Goal: Navigation & Orientation: Find specific page/section

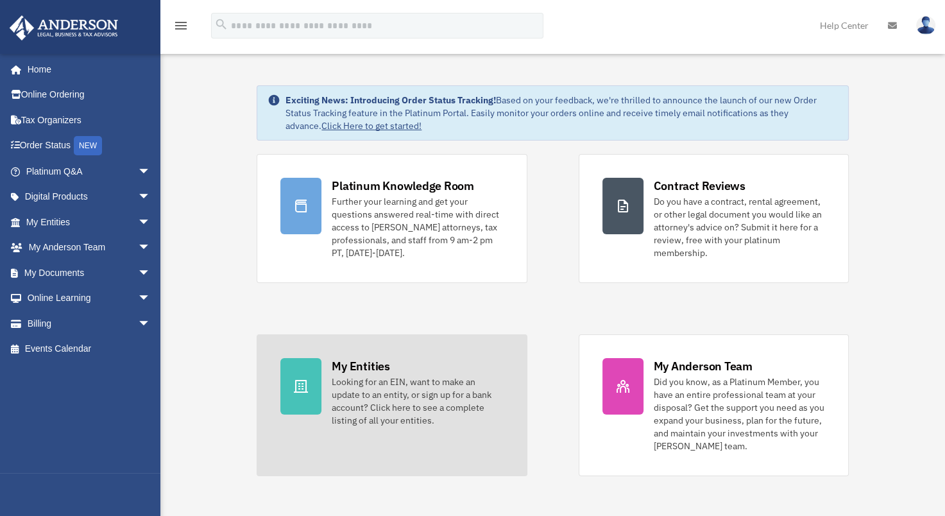
click at [323, 366] on link "My Entities Looking for an EIN, want to make an update to an entity, or sign up…" at bounding box center [392, 405] width 270 height 142
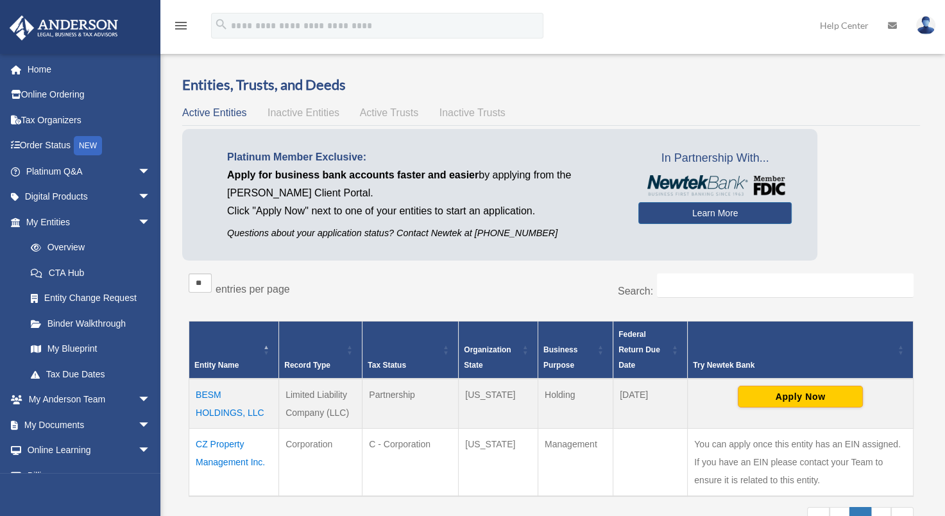
scroll to position [64, 0]
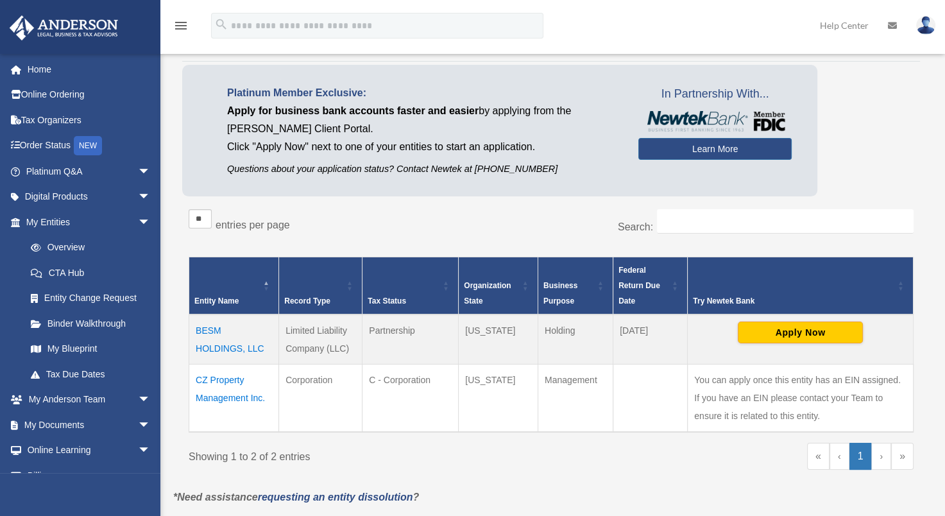
click at [212, 388] on td "CZ Property Management Inc." at bounding box center [234, 398] width 90 height 68
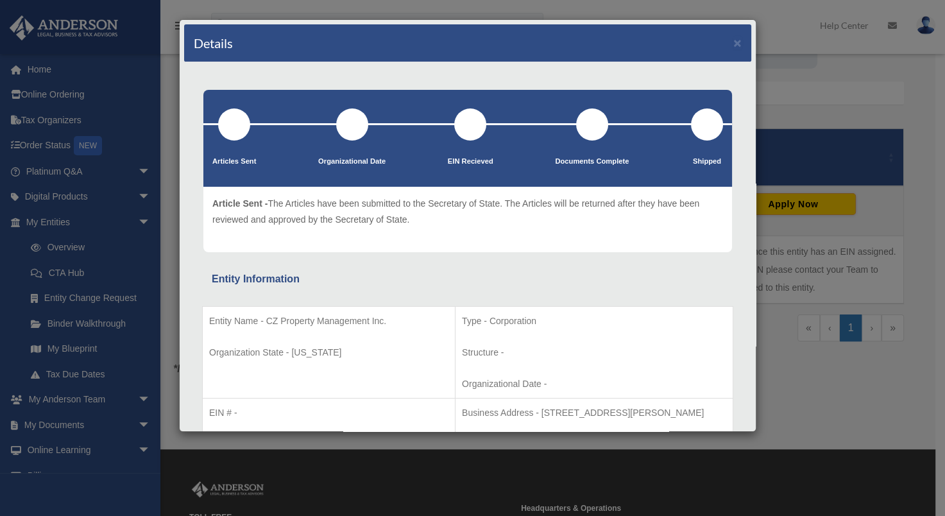
scroll to position [257, 0]
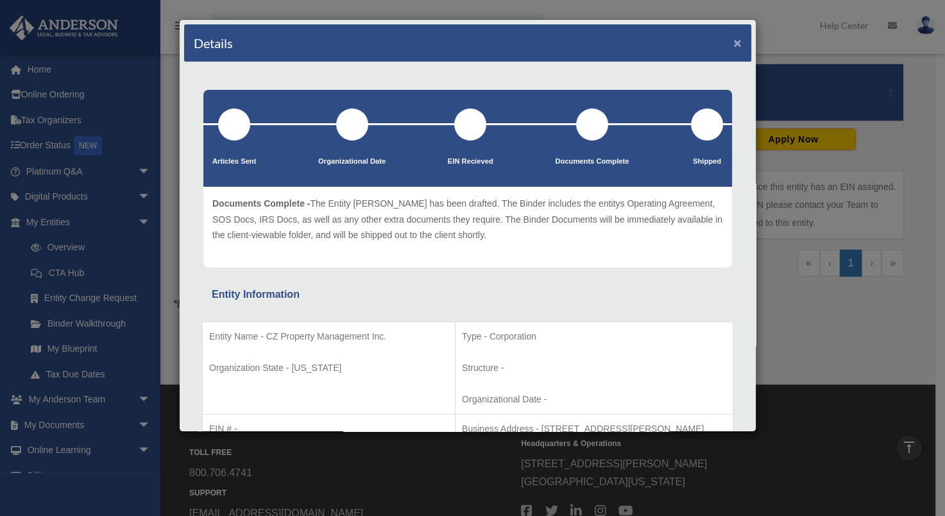
click at [734, 39] on button "×" at bounding box center [738, 42] width 8 height 13
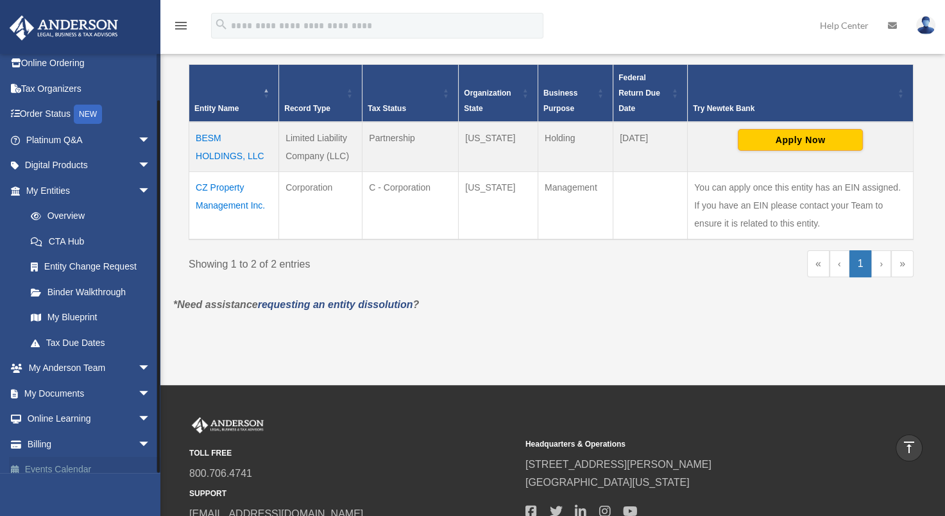
scroll to position [43, 0]
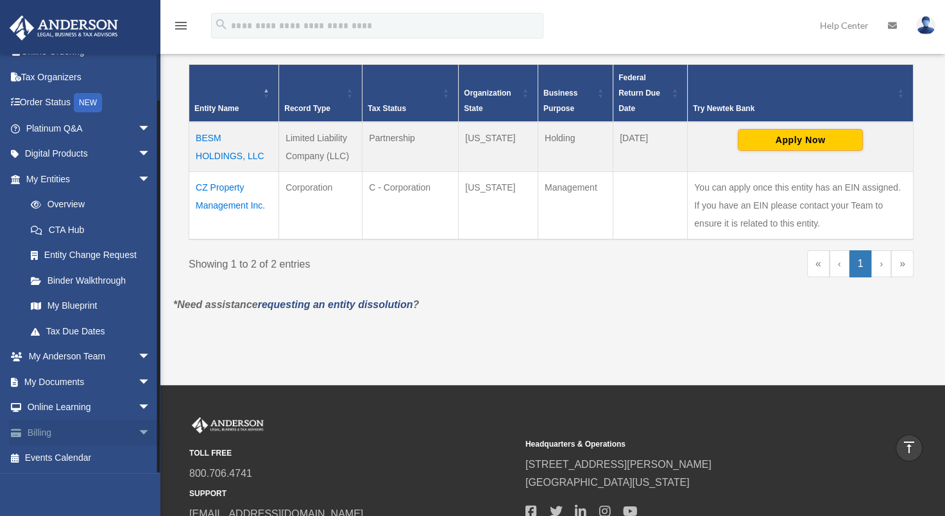
click at [33, 425] on link "Billing arrow_drop_down" at bounding box center [89, 433] width 161 height 26
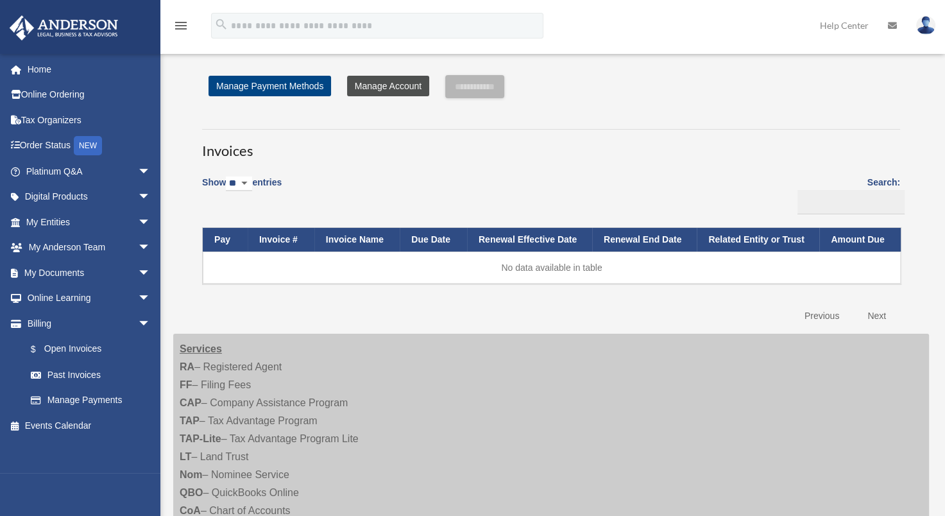
click at [390, 92] on link "Manage Account" at bounding box center [388, 86] width 82 height 21
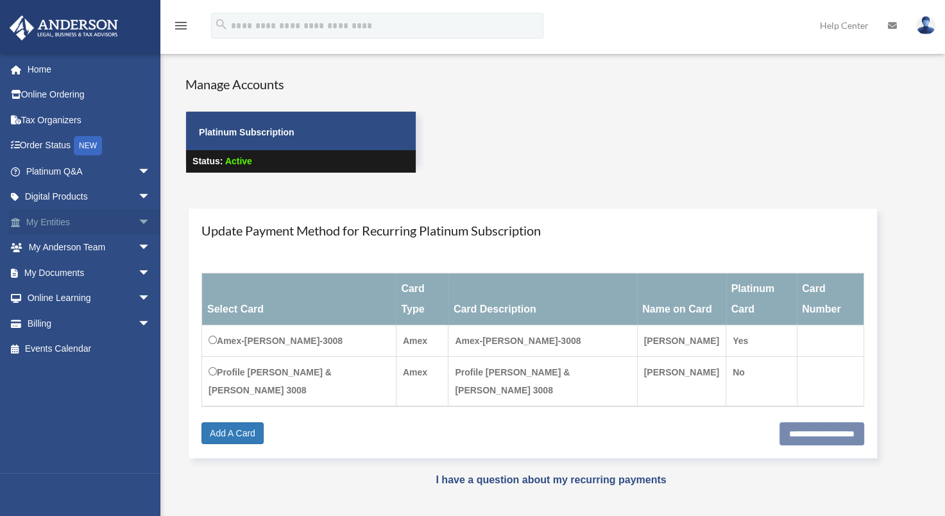
click at [138, 218] on span "arrow_drop_down" at bounding box center [151, 222] width 26 height 26
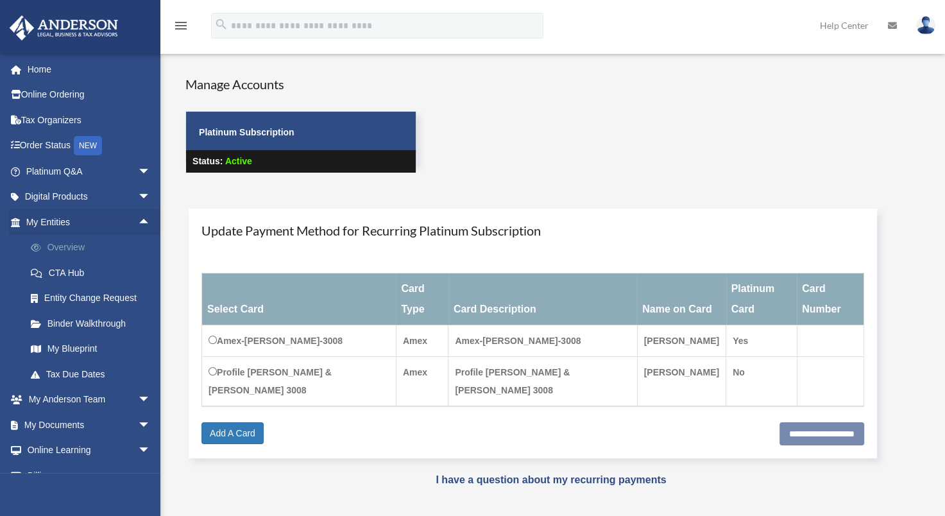
click at [62, 245] on link "Overview" at bounding box center [94, 248] width 152 height 26
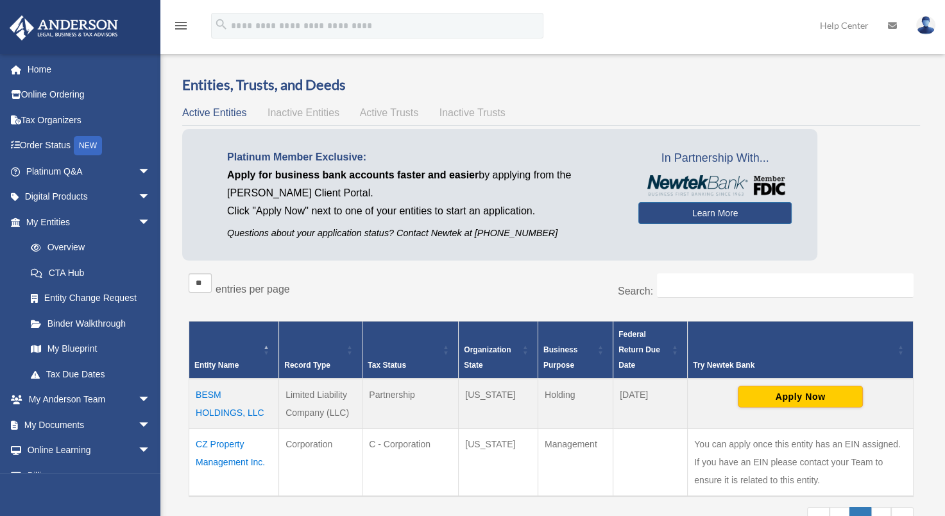
click at [60, 268] on link "CTA Hub" at bounding box center [91, 273] width 146 height 26
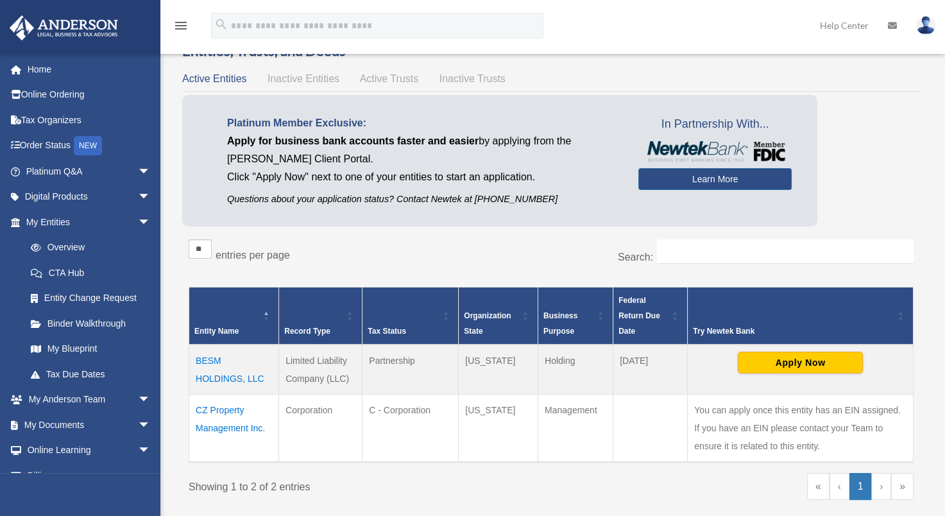
scroll to position [64, 0]
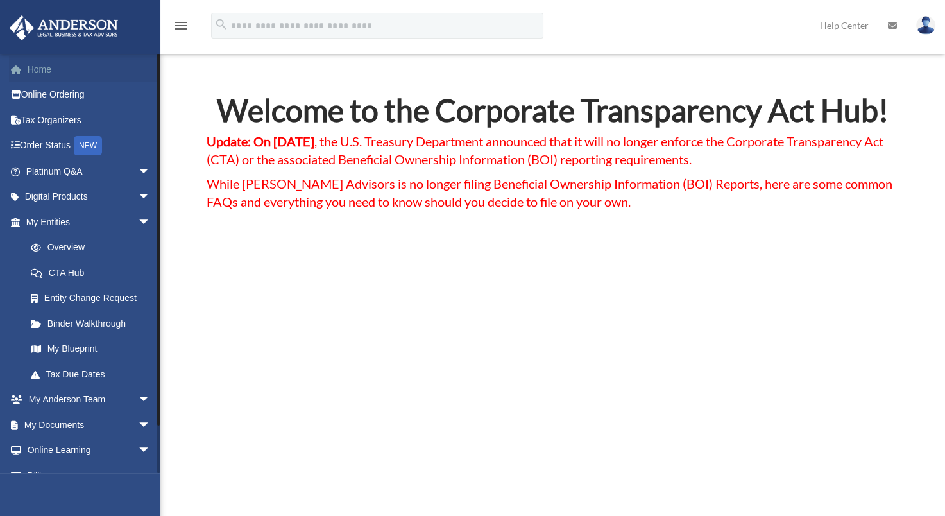
click at [36, 72] on link "Home" at bounding box center [89, 69] width 161 height 26
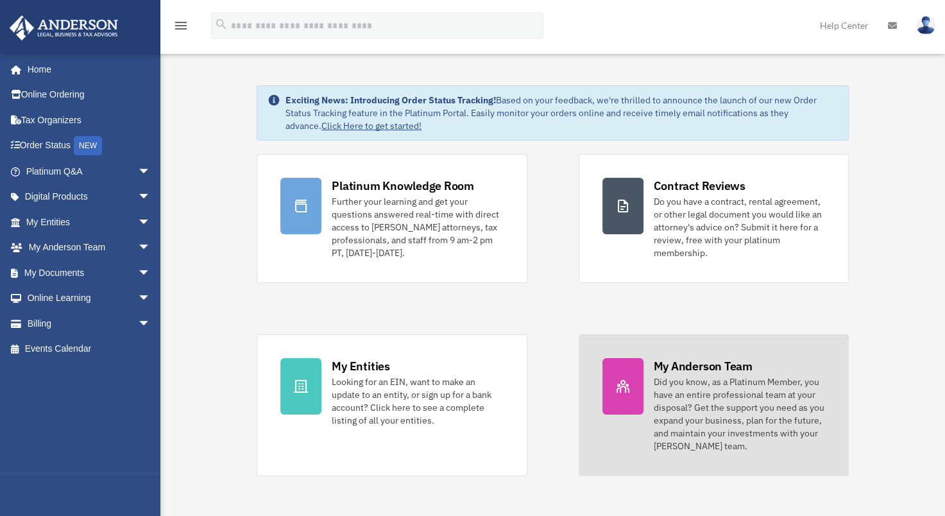
click at [682, 372] on div "My Anderson Team" at bounding box center [703, 366] width 99 height 16
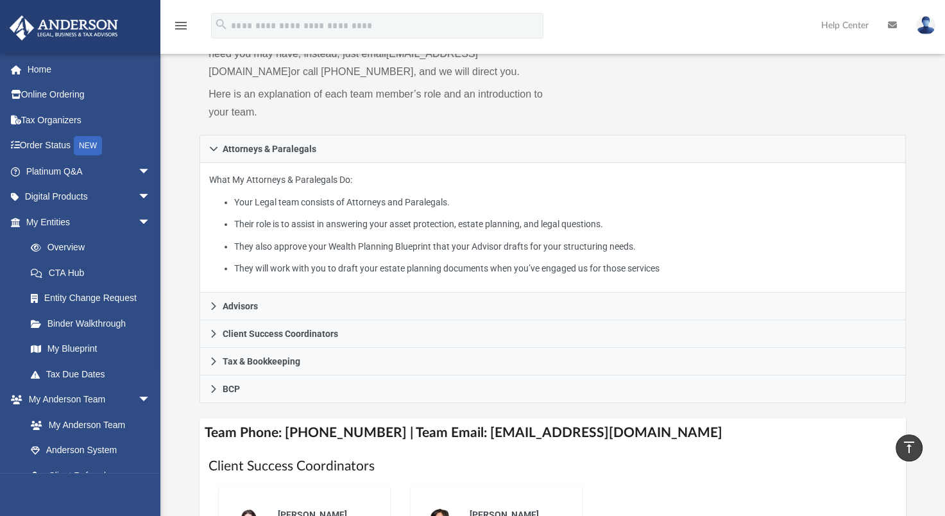
scroll to position [128, 0]
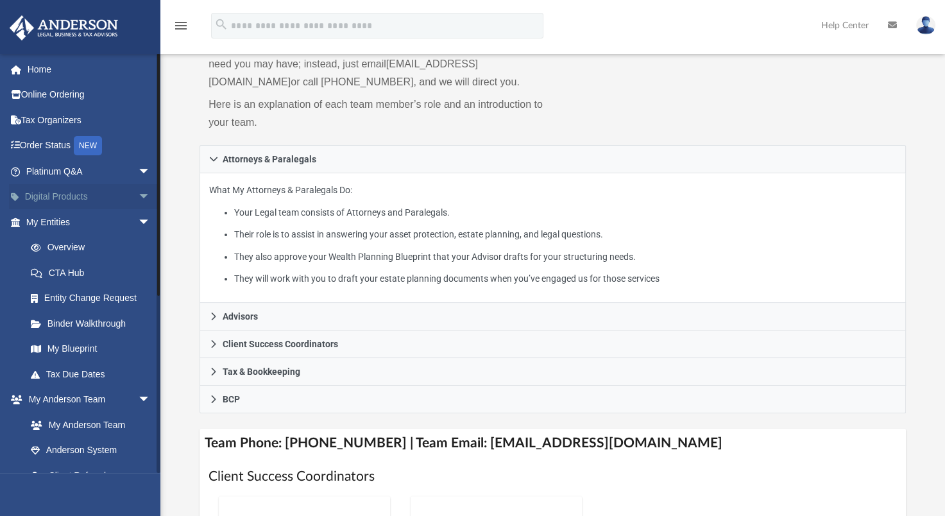
click at [138, 196] on span "arrow_drop_down" at bounding box center [151, 197] width 26 height 26
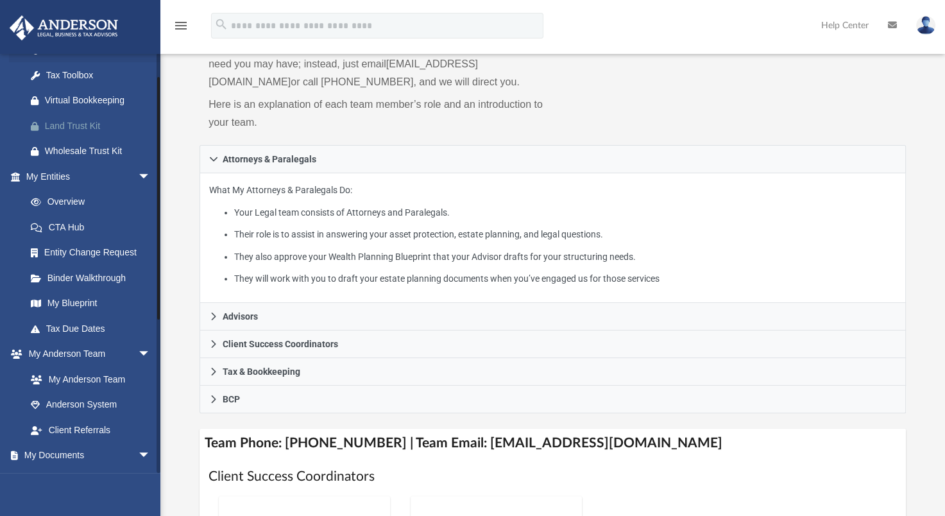
scroll to position [0, 0]
